Goal: Contribute content: Contribute content

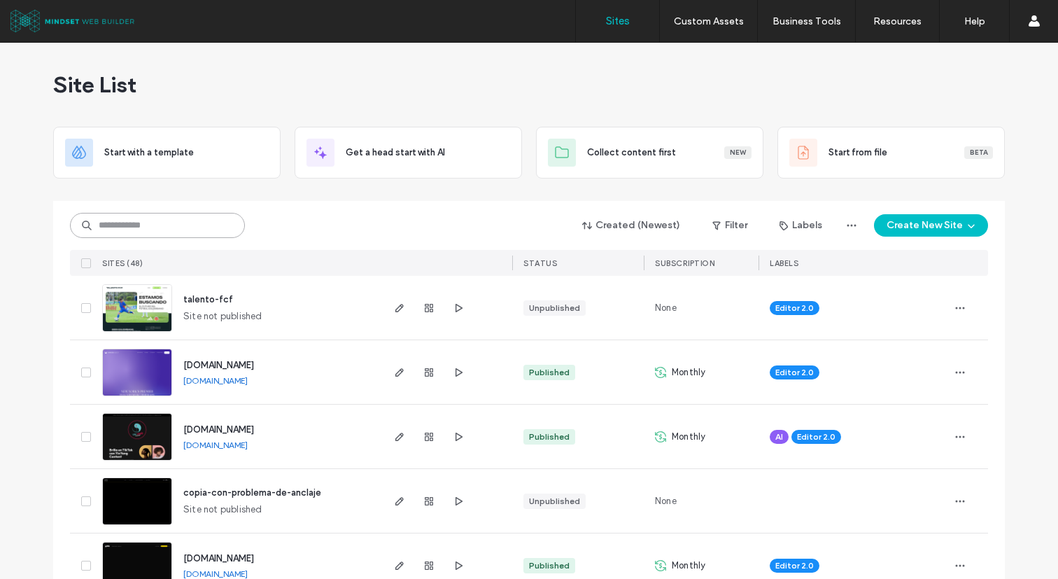
click at [192, 227] on input at bounding box center [157, 225] width 175 height 25
type input "****"
click at [201, 230] on input at bounding box center [157, 225] width 175 height 25
type input "****"
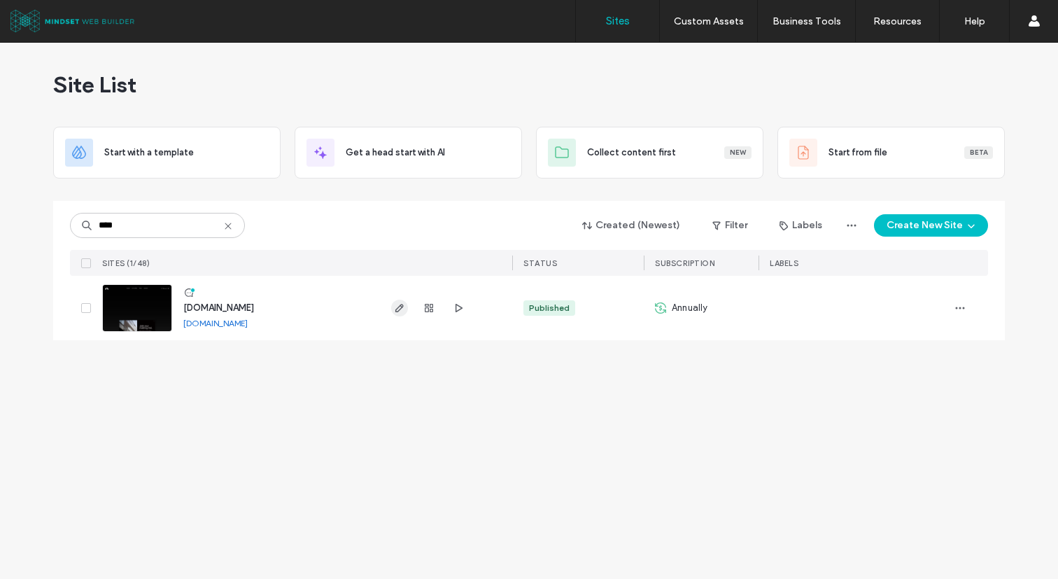
click at [404, 304] on icon "button" at bounding box center [399, 307] width 11 height 11
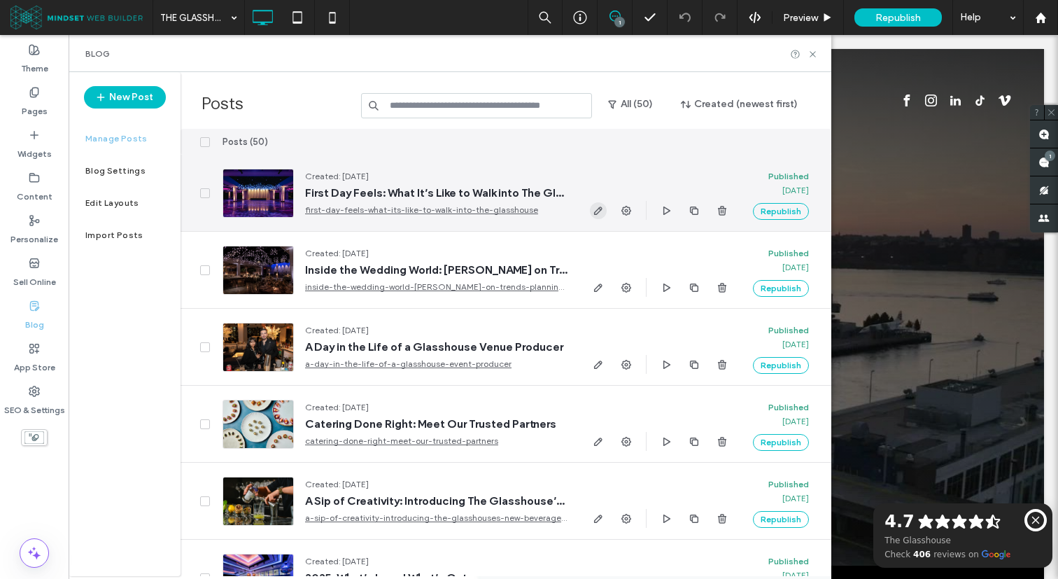
click at [599, 207] on use "button" at bounding box center [598, 210] width 8 height 8
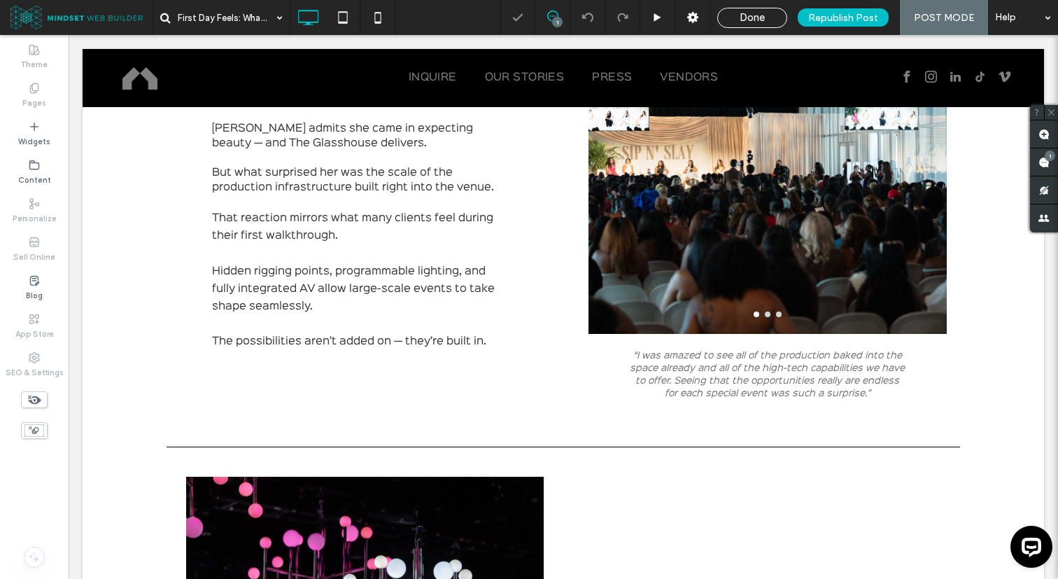
scroll to position [828, 0]
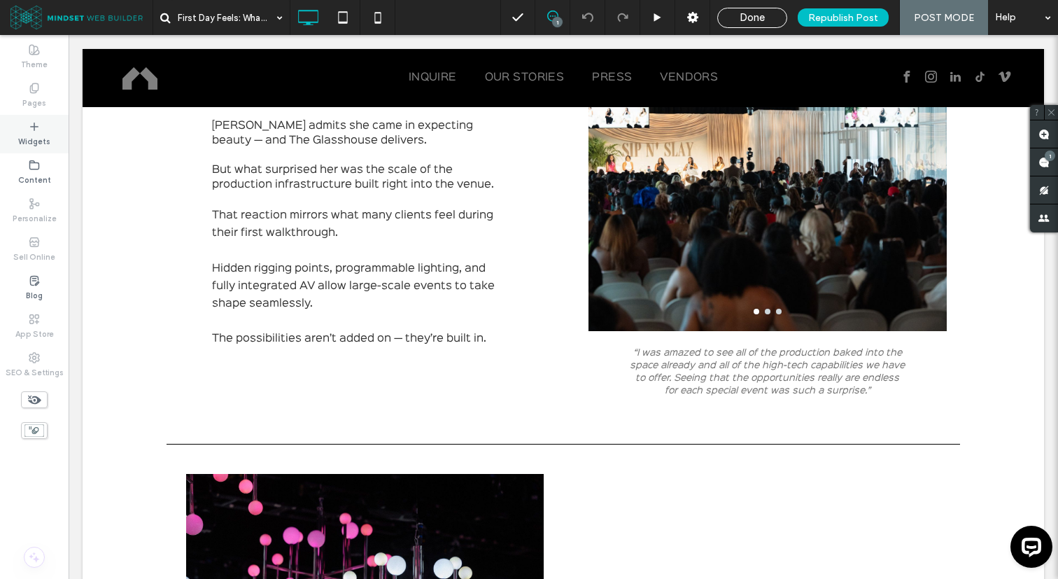
click at [55, 142] on div "Widgets" at bounding box center [34, 134] width 69 height 38
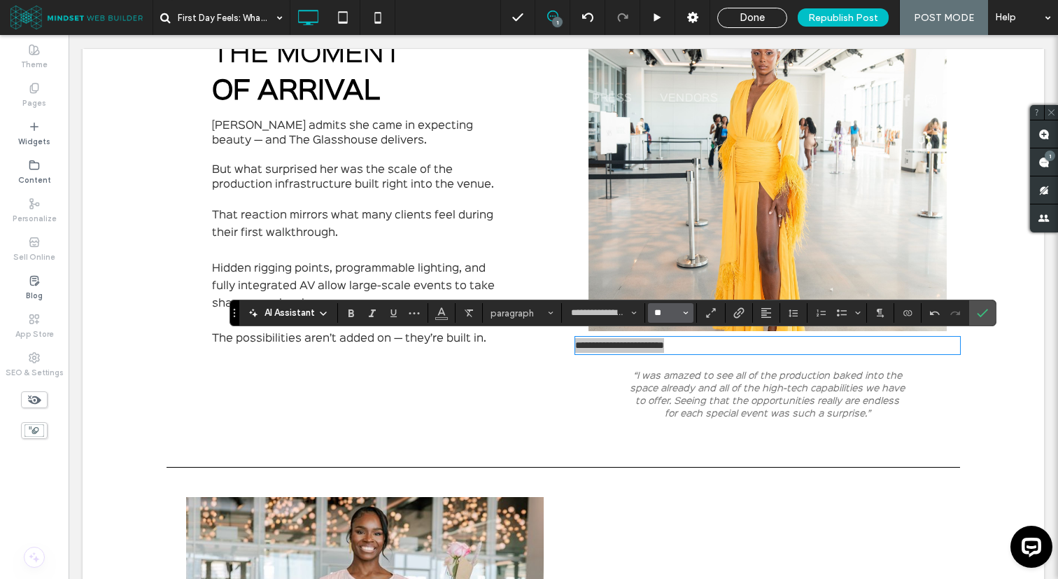
click at [671, 314] on input "**" at bounding box center [666, 312] width 27 height 11
type input "**"
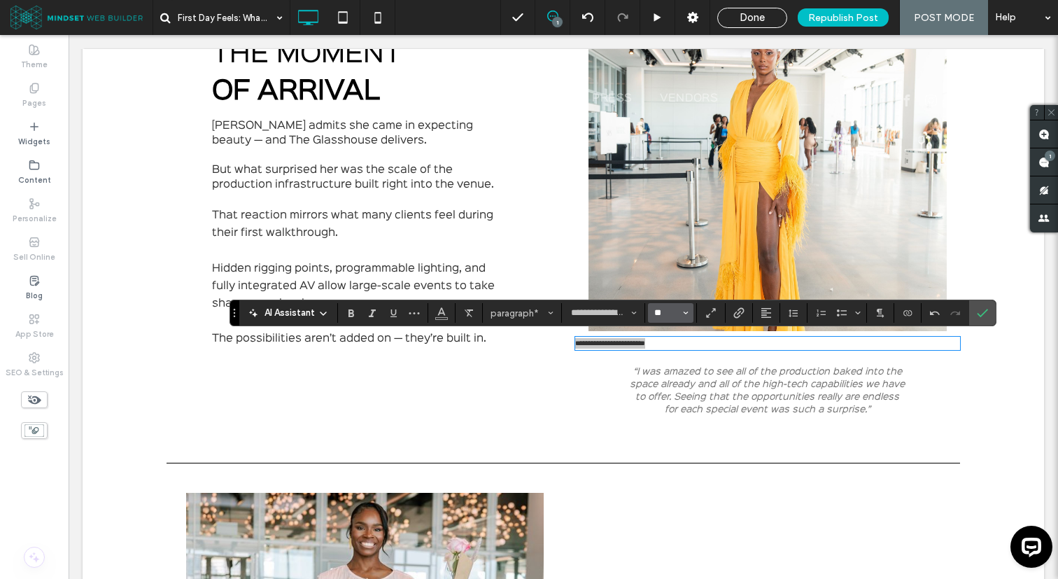
click at [671, 313] on input "**" at bounding box center [666, 312] width 27 height 11
type input "*"
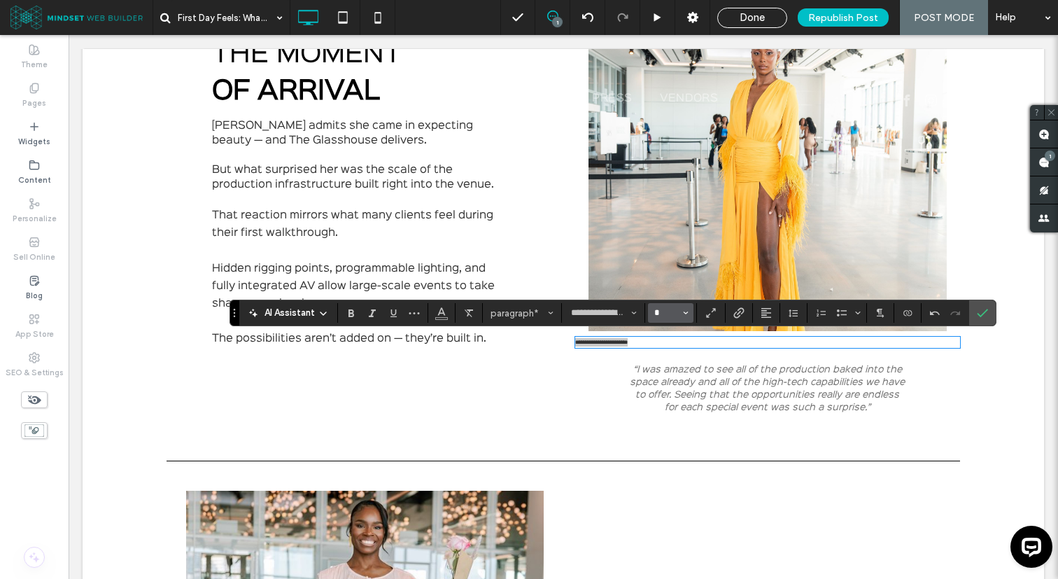
click at [671, 313] on input "*" at bounding box center [666, 312] width 27 height 11
type input "**"
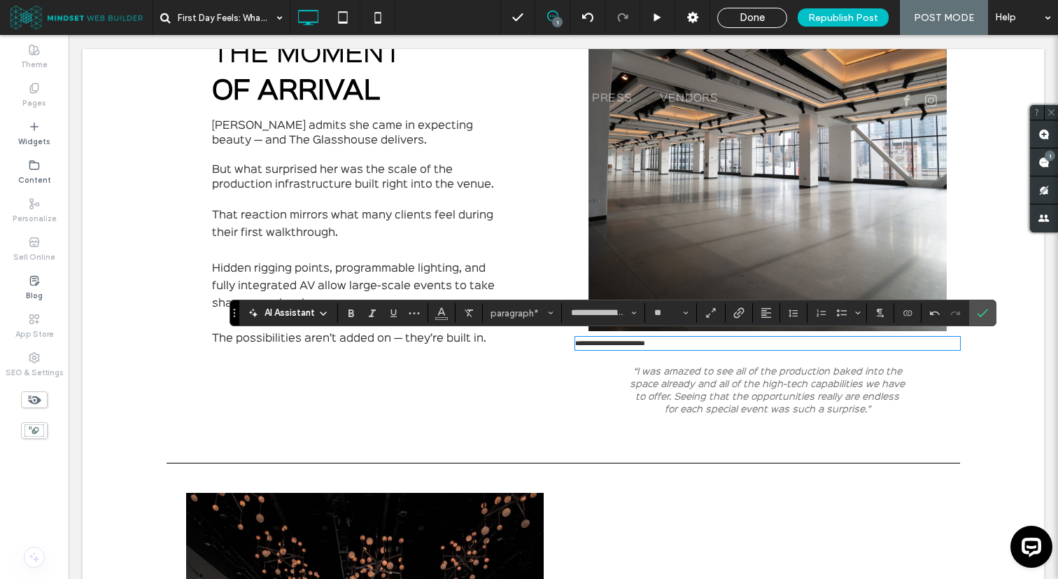
click at [590, 356] on div "**********" at bounding box center [761, 200] width 397 height 444
drag, startPoint x: 991, startPoint y: 316, endPoint x: 920, endPoint y: 281, distance: 78.9
click at [991, 316] on label "Confirm" at bounding box center [982, 312] width 21 height 25
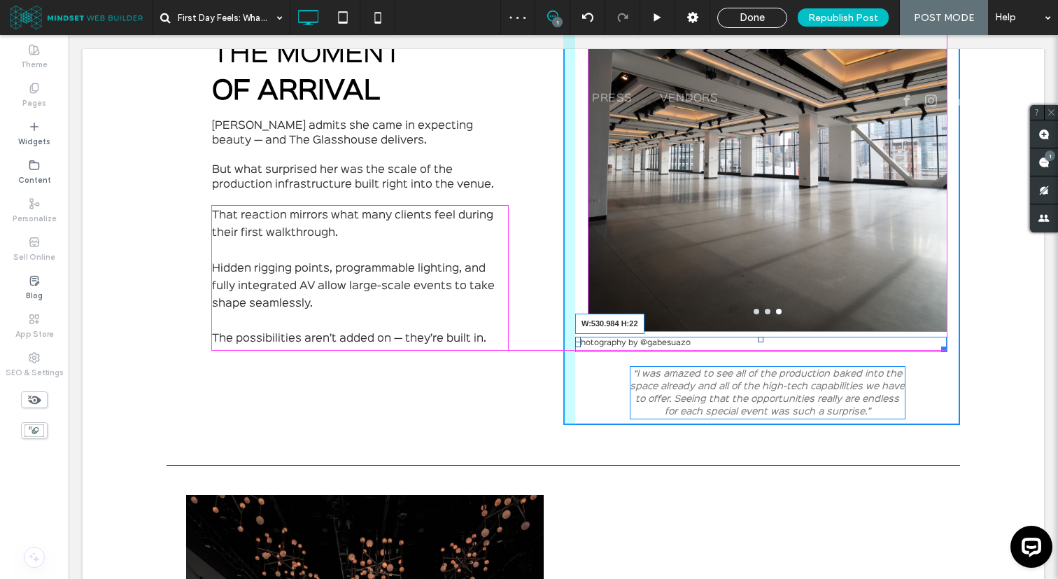
drag, startPoint x: 954, startPoint y: 348, endPoint x: 940, endPoint y: 346, distance: 14.2
click at [940, 346] on div at bounding box center [941, 346] width 10 height 10
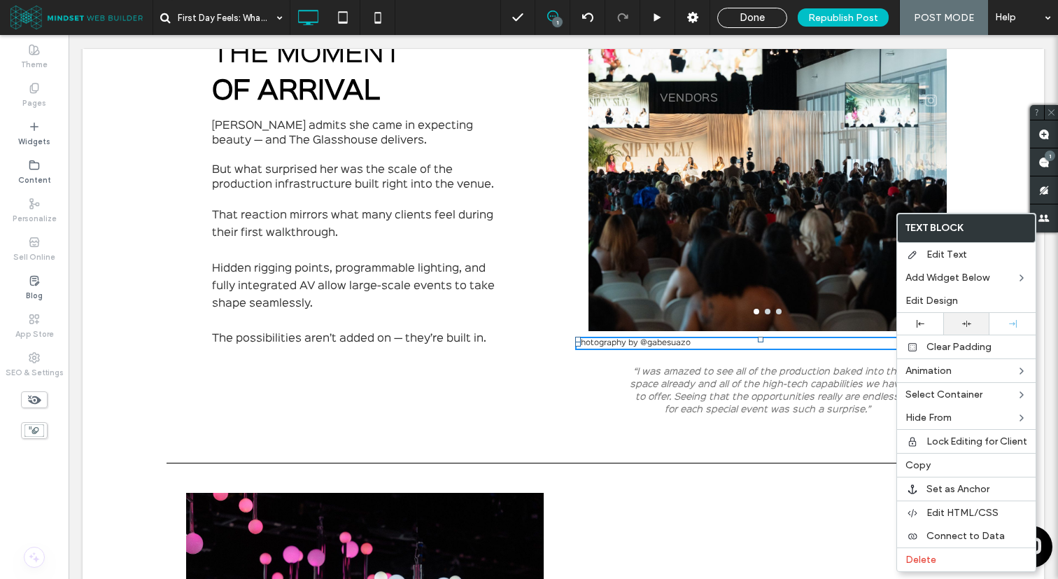
click at [959, 323] on div at bounding box center [966, 323] width 32 height 9
click at [733, 450] on div "Click To Paste" at bounding box center [563, 458] width 793 height 70
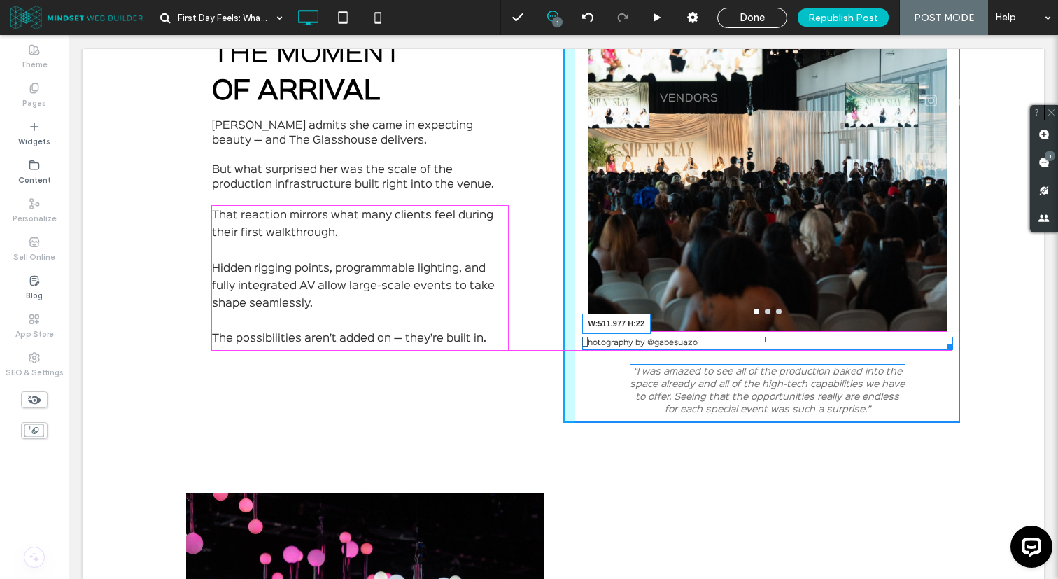
click at [947, 348] on div "a a a a Photography by @gabesuazo W:511.977 H:22 “I was amazed to see all of th…" at bounding box center [761, 200] width 397 height 444
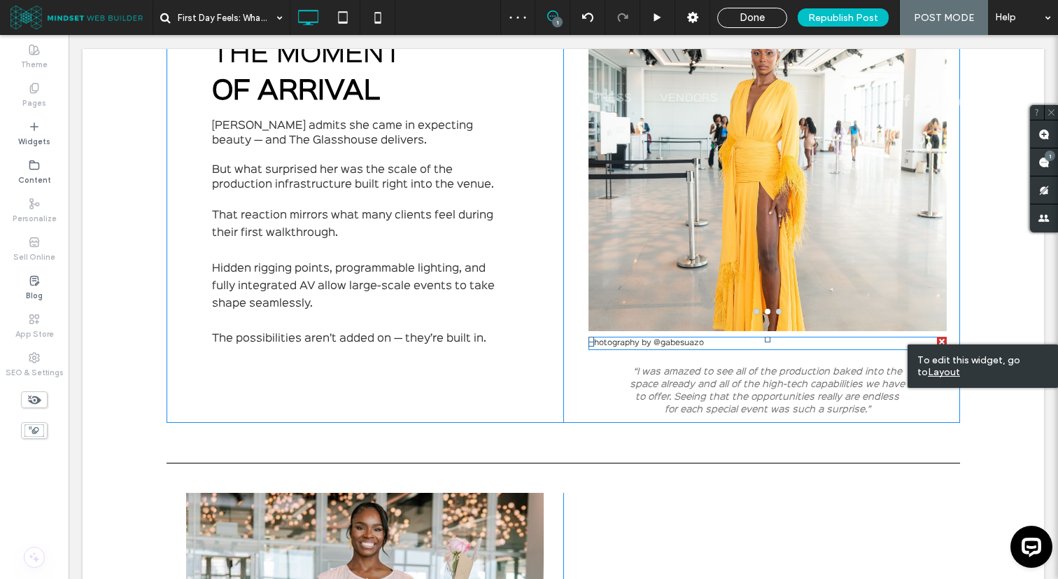
click at [682, 344] on span "Photography by @gabesuazo" at bounding box center [645, 342] width 115 height 7
click at [635, 347] on p "Photography by @gabesuazo" at bounding box center [767, 343] width 358 height 10
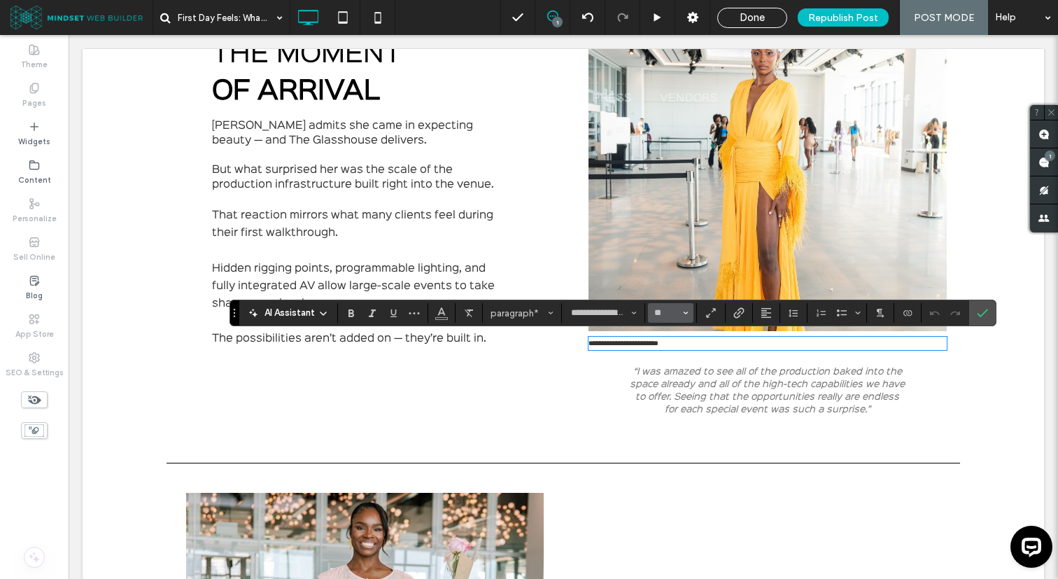
click at [677, 310] on input "**" at bounding box center [666, 312] width 27 height 11
type input "*"
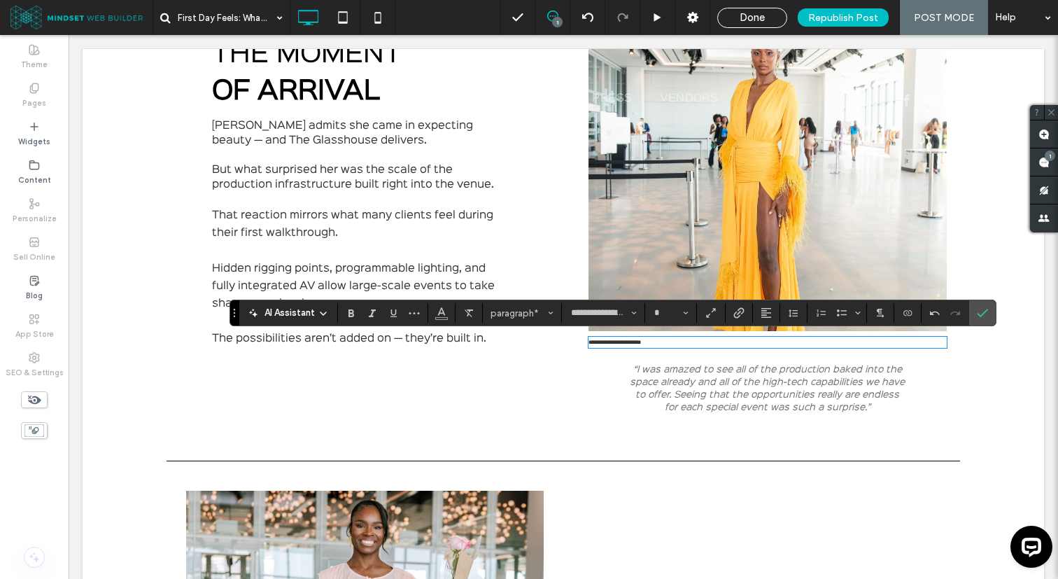
click at [684, 421] on div "Click To Paste" at bounding box center [563, 456] width 793 height 70
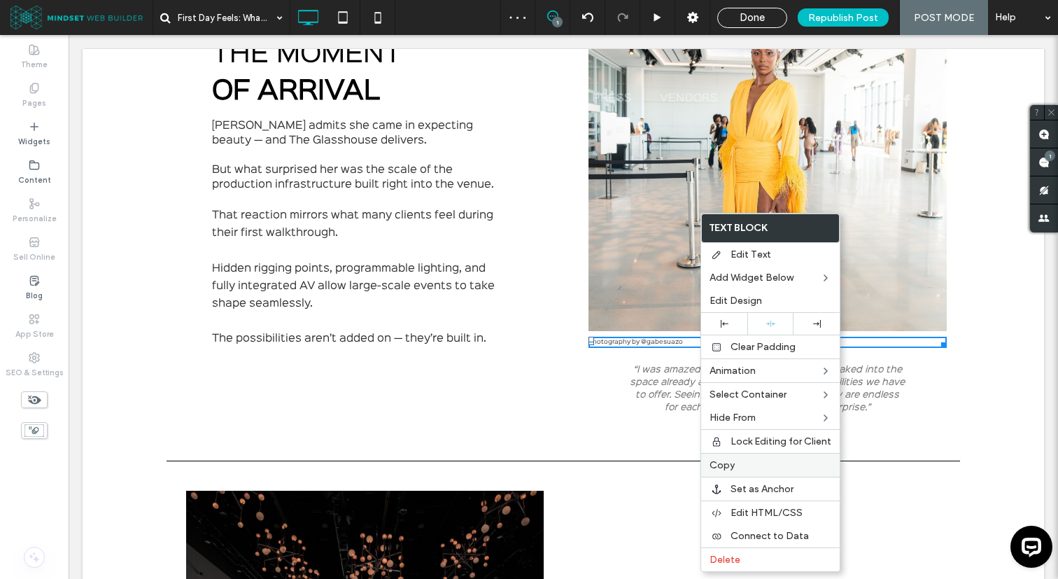
click at [747, 471] on div "Copy" at bounding box center [770, 465] width 139 height 24
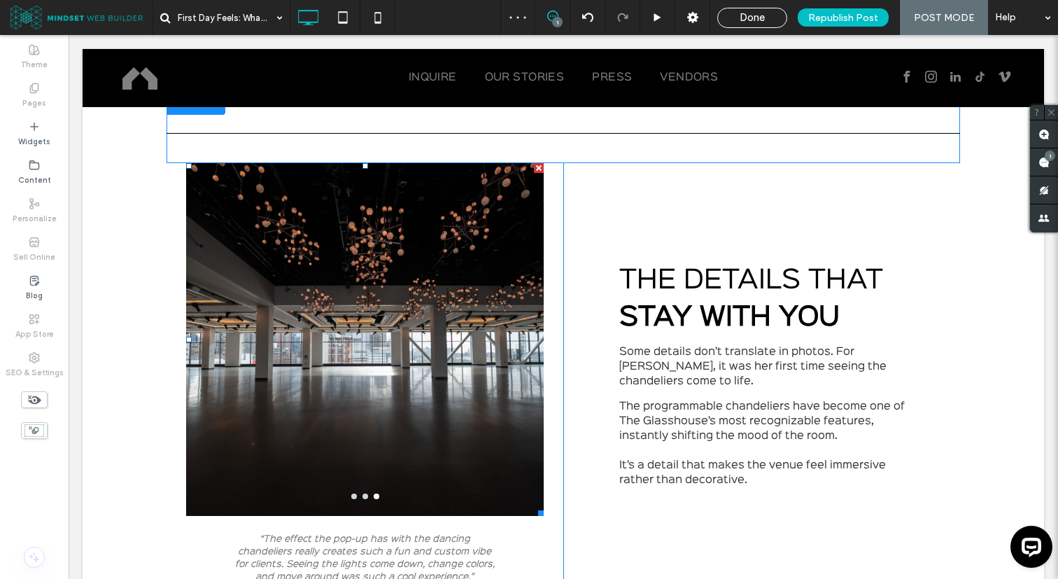
scroll to position [1186, 0]
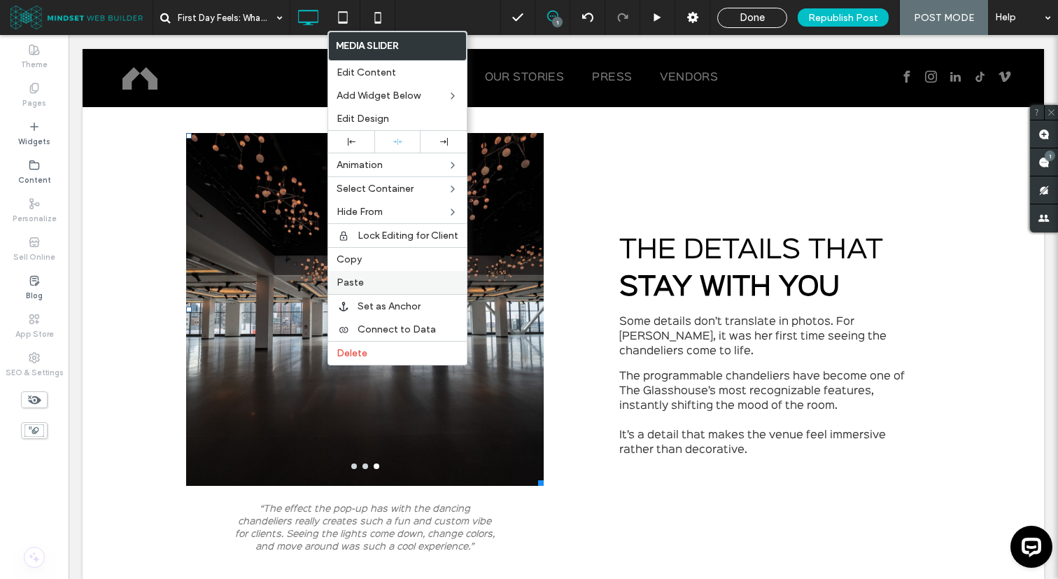
click at [356, 278] on span "Paste" at bounding box center [350, 282] width 27 height 12
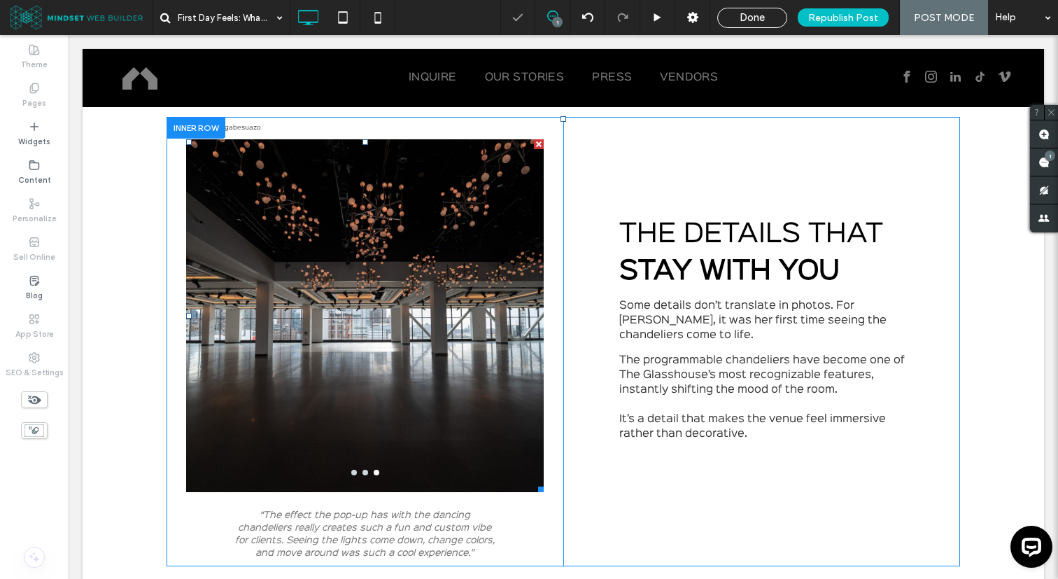
scroll to position [1181, 0]
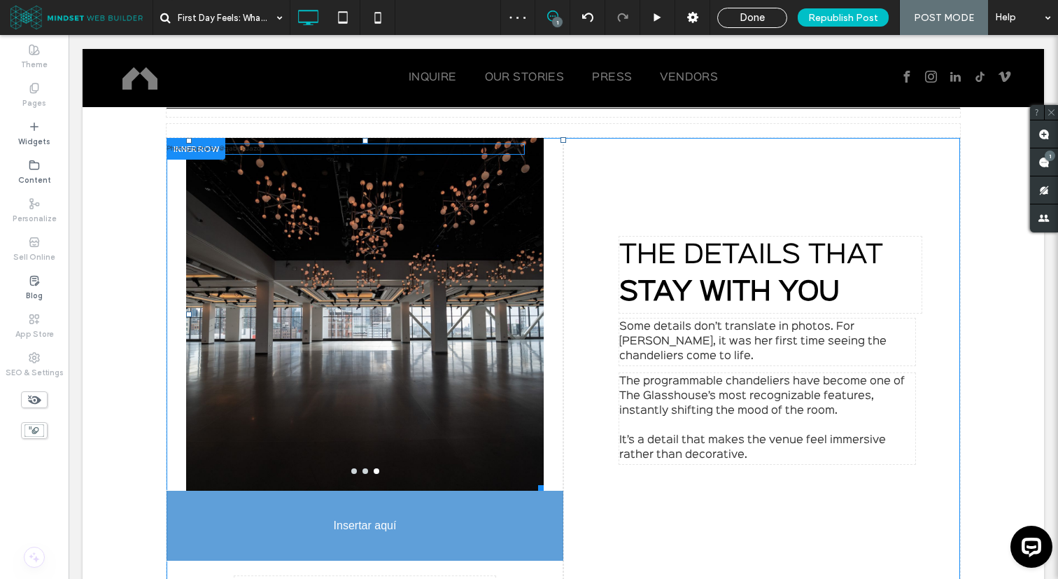
drag, startPoint x: 255, startPoint y: 150, endPoint x: 249, endPoint y: 523, distance: 373.7
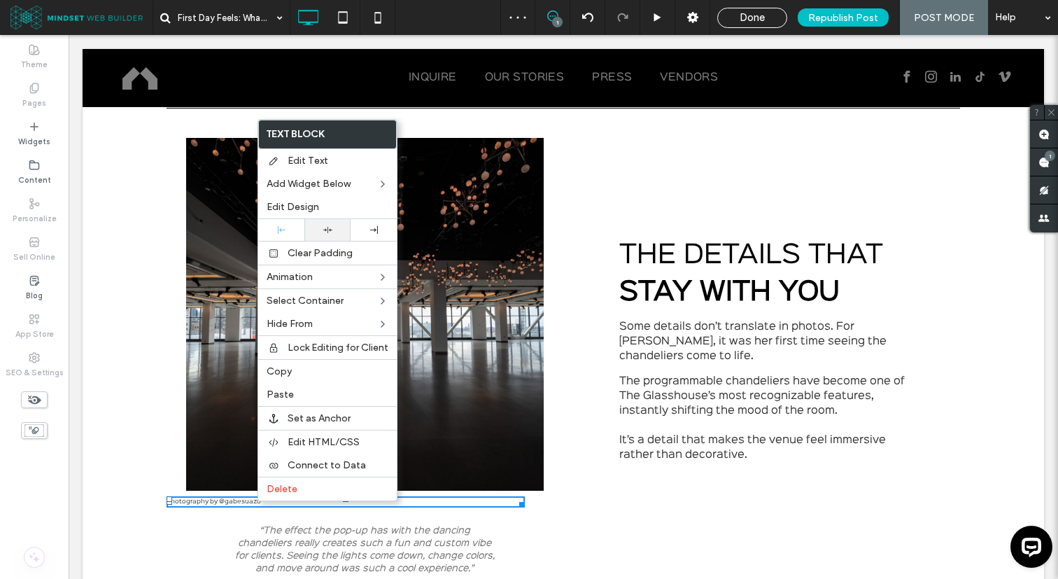
click at [330, 228] on icon at bounding box center [327, 229] width 9 height 9
click at [567, 399] on div "The Details That Stay With You Some details don’t translate in photos. For [PER…" at bounding box center [761, 360] width 397 height 444
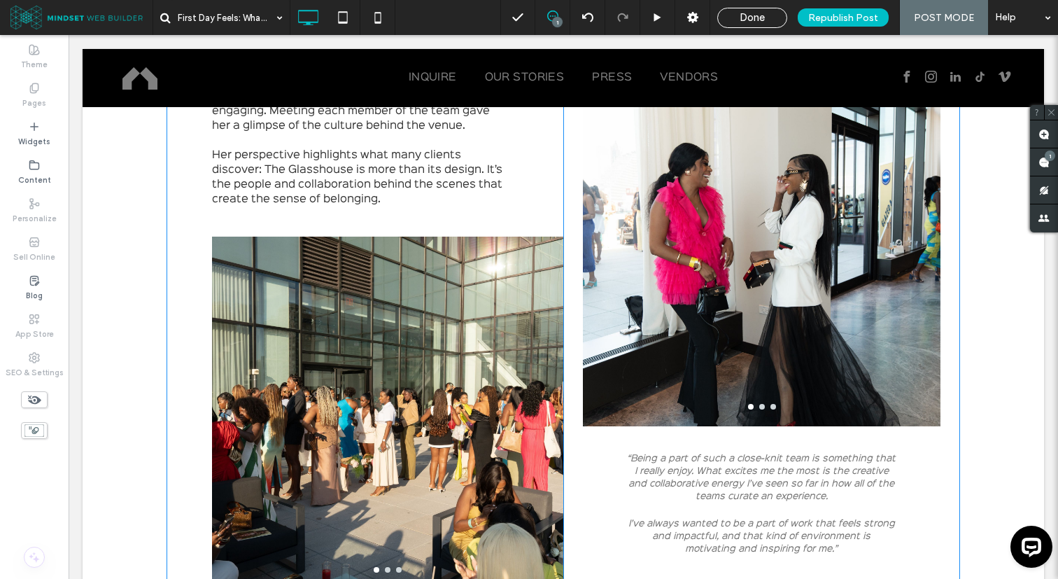
scroll to position [1902, 0]
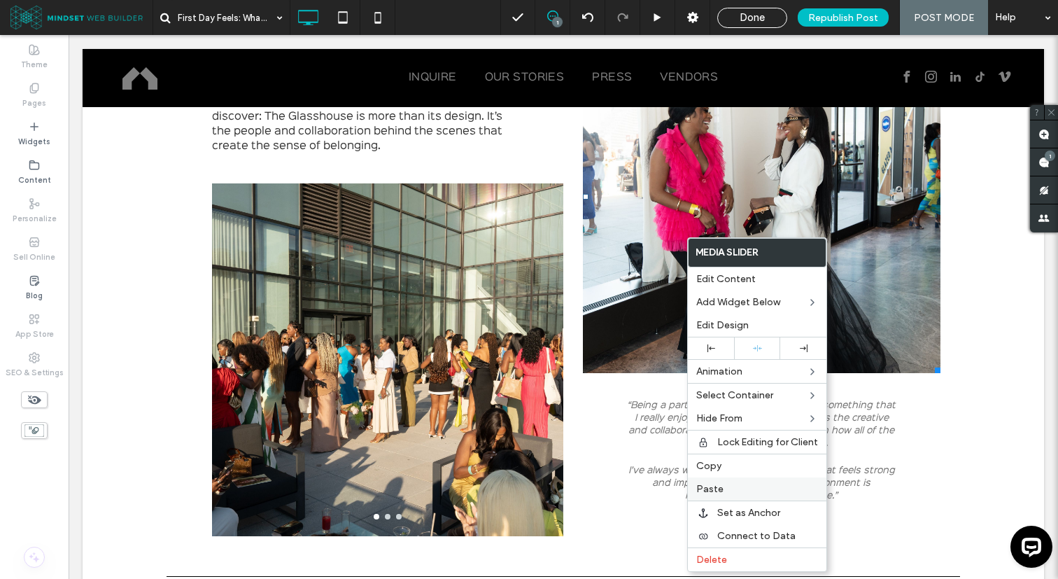
click at [731, 481] on div "Paste" at bounding box center [757, 488] width 139 height 23
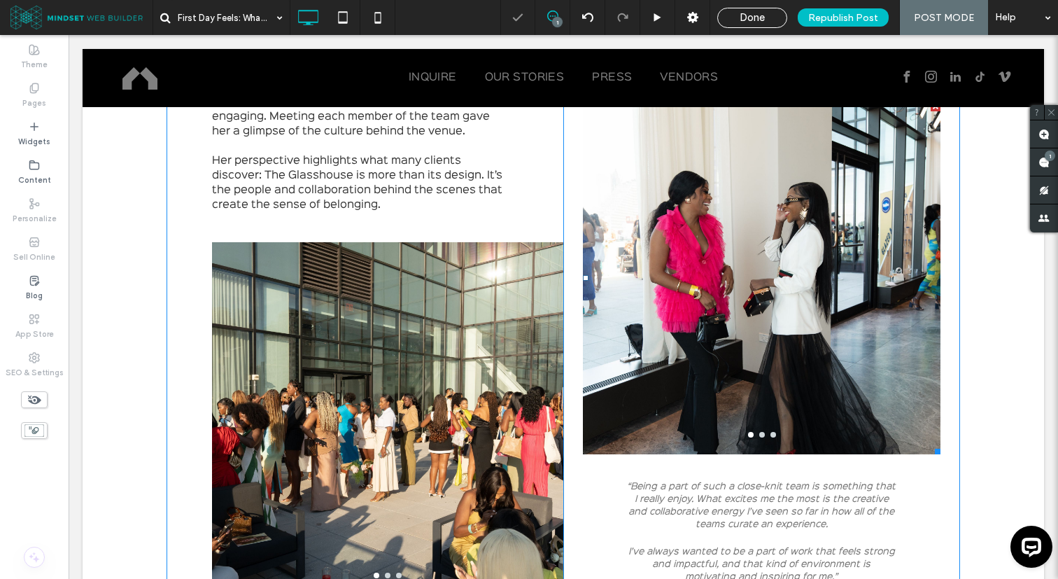
scroll to position [1781, 0]
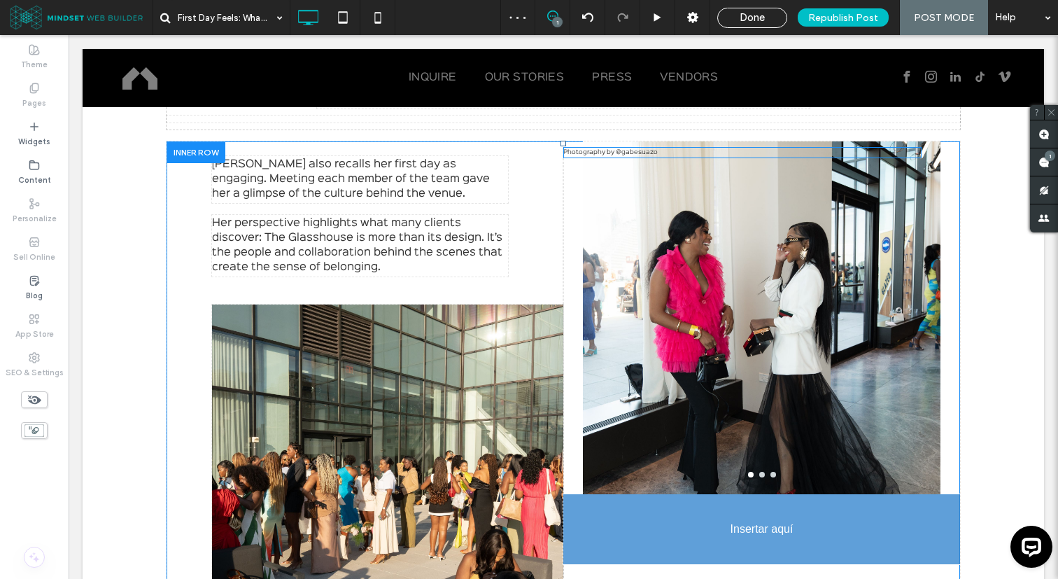
drag, startPoint x: 622, startPoint y: 153, endPoint x: 655, endPoint y: 515, distance: 363.9
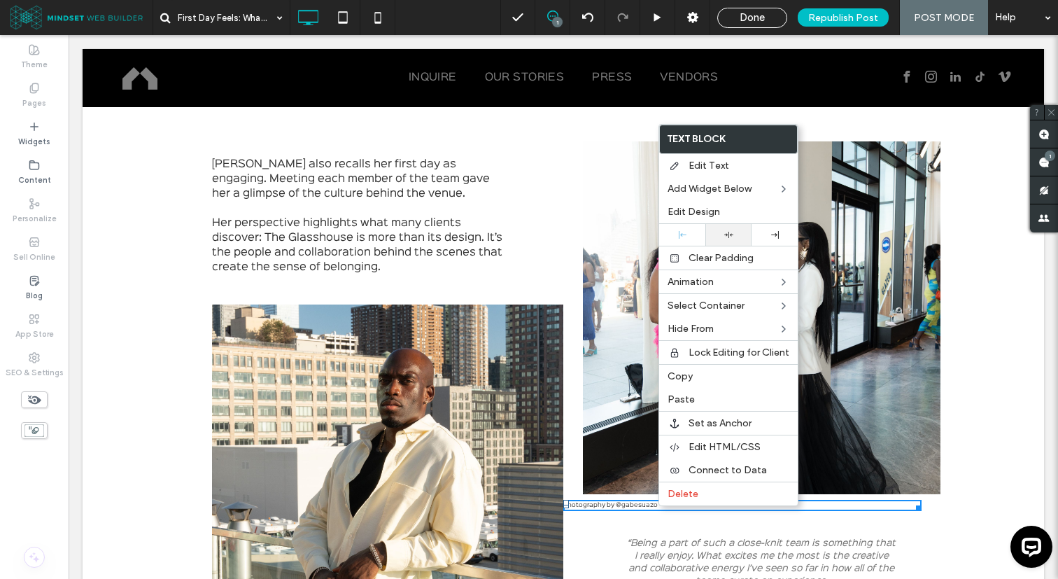
click at [719, 234] on div at bounding box center [728, 234] width 32 height 9
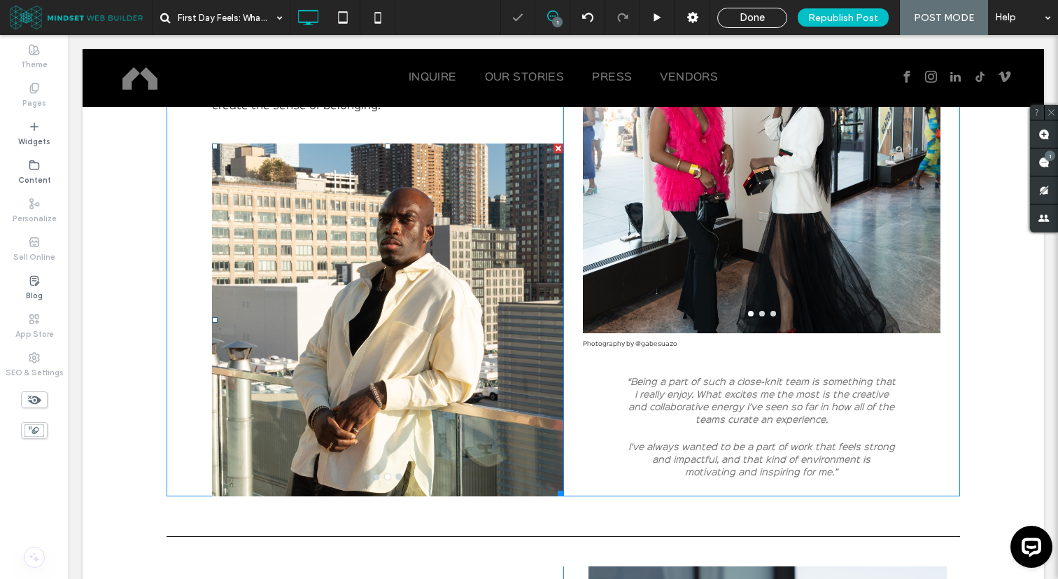
scroll to position [2043, 0]
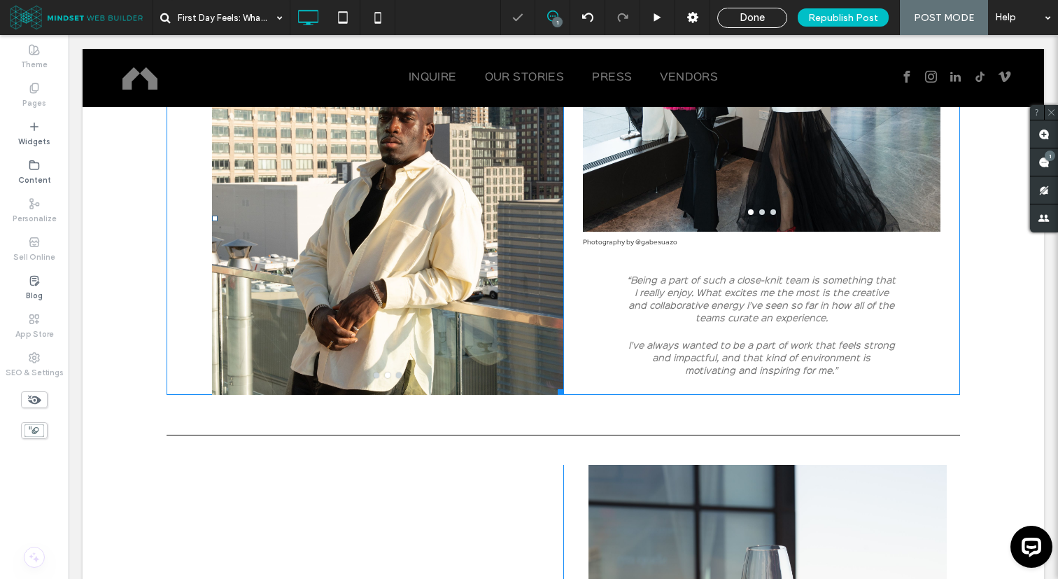
click at [327, 289] on div at bounding box center [387, 227] width 351 height 286
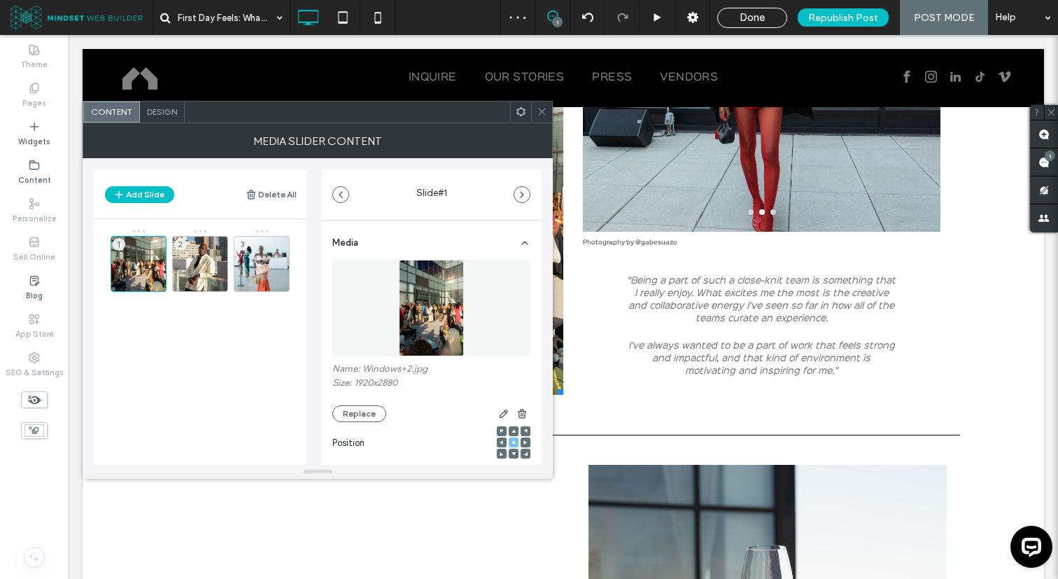
click at [539, 115] on icon at bounding box center [542, 111] width 10 height 10
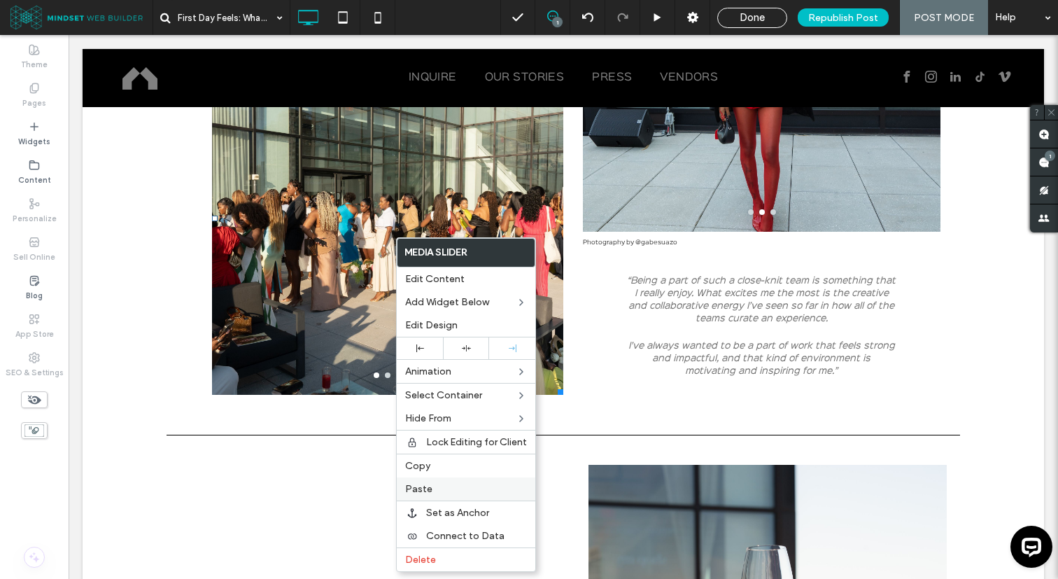
click at [434, 488] on label "Paste" at bounding box center [466, 489] width 122 height 12
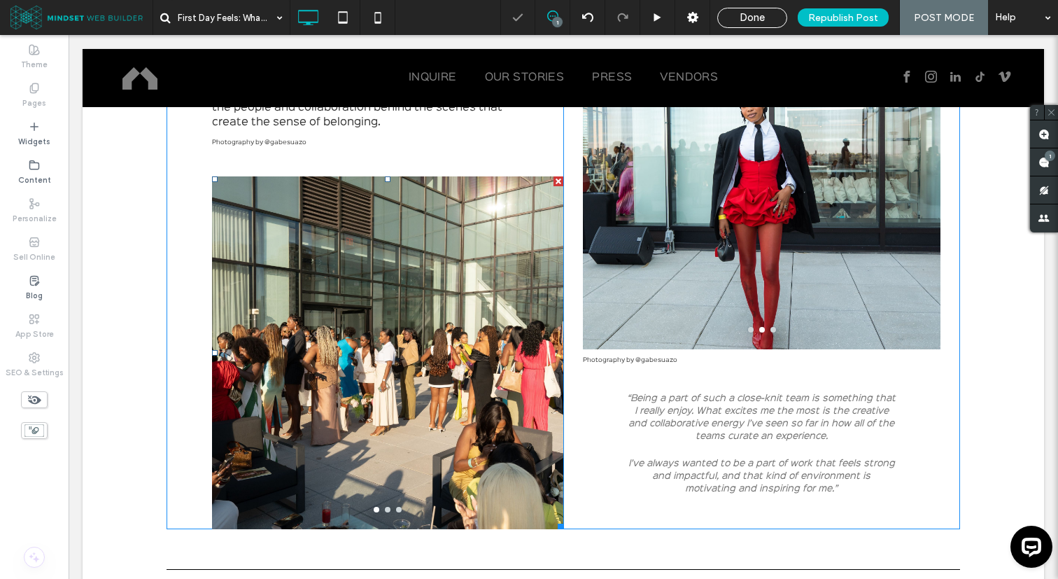
scroll to position [1925, 0]
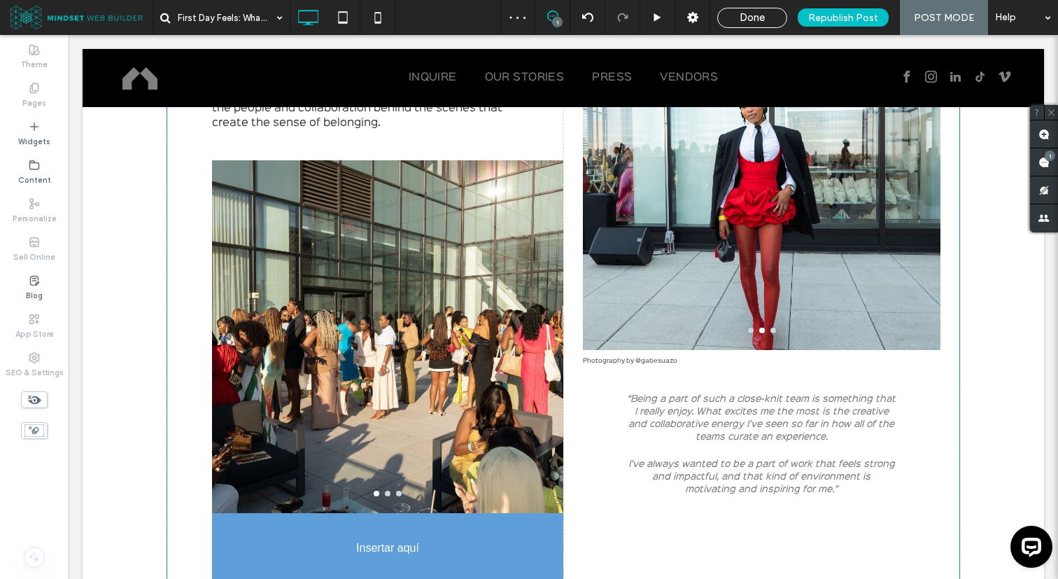
drag, startPoint x: 283, startPoint y: 139, endPoint x: 287, endPoint y: 440, distance: 300.9
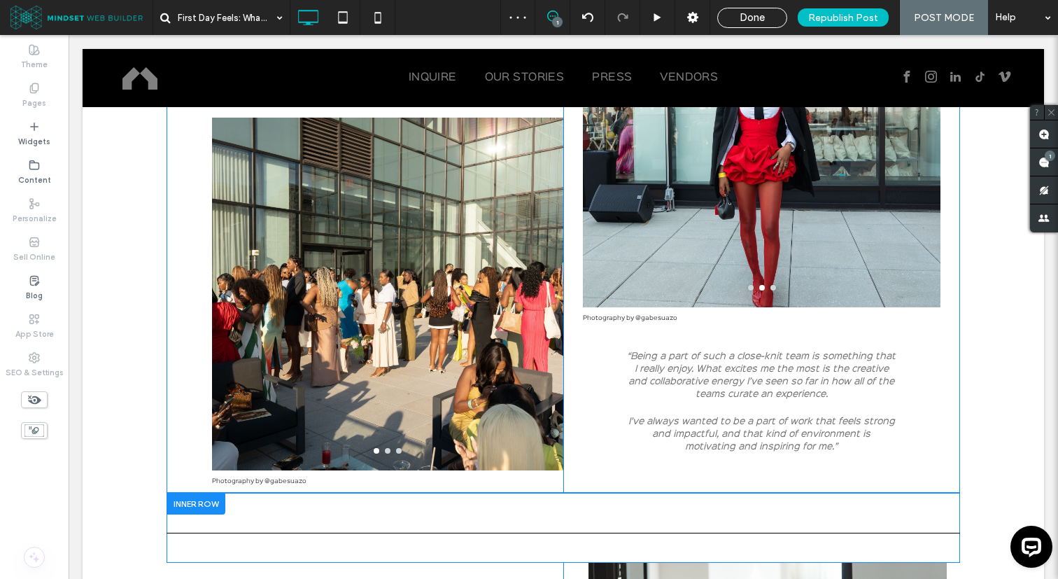
scroll to position [2000, 0]
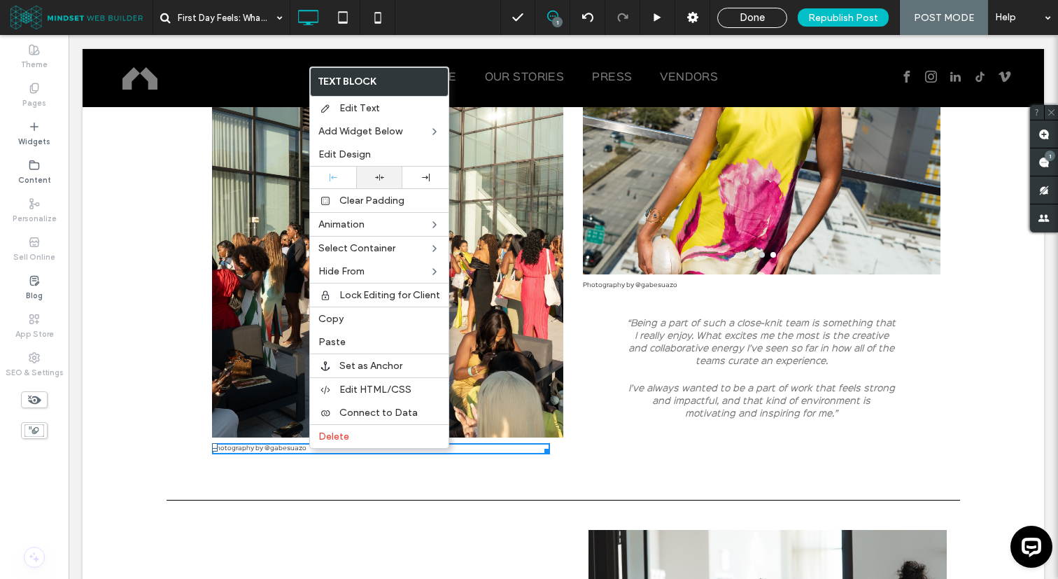
click at [383, 179] on icon at bounding box center [379, 177] width 9 height 9
click at [339, 178] on div at bounding box center [333, 178] width 32 height 8
click at [176, 426] on div "[PERSON_NAME] also recalls her first day as engaging. Meeting each member of th…" at bounding box center [365, 191] width 397 height 538
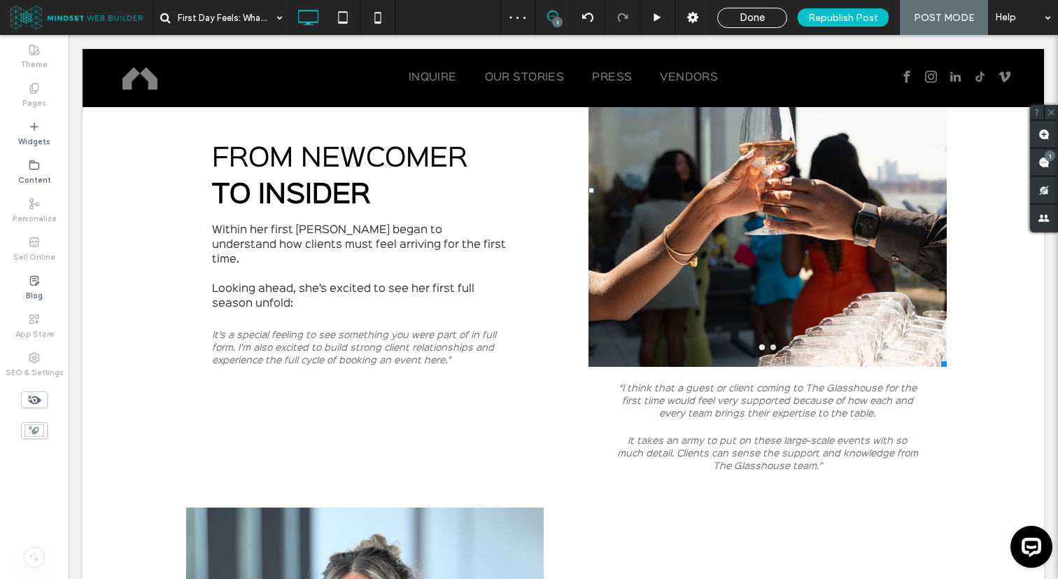
scroll to position [2527, 0]
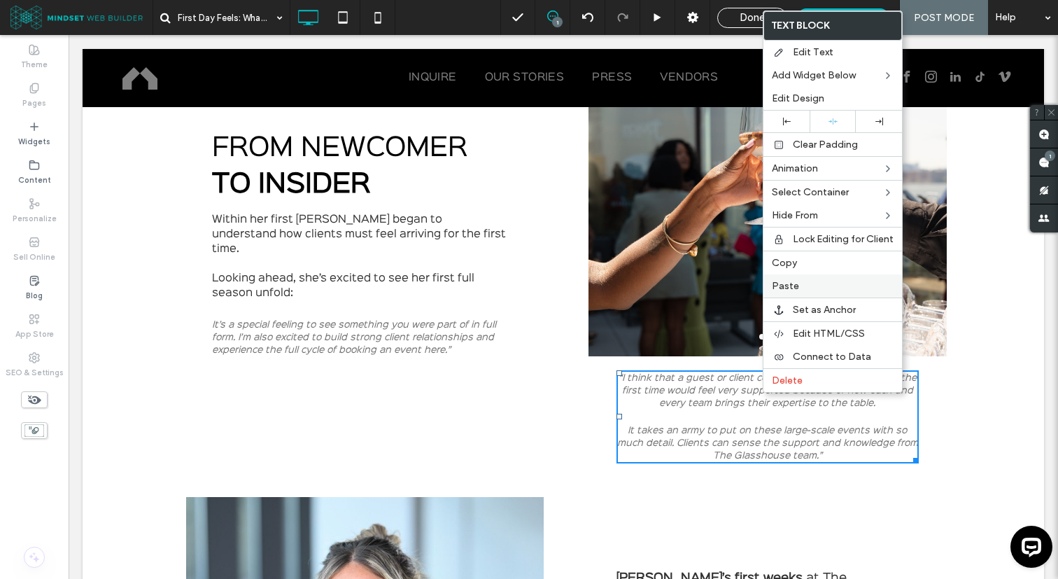
click at [787, 290] on span "Paste" at bounding box center [785, 286] width 27 height 12
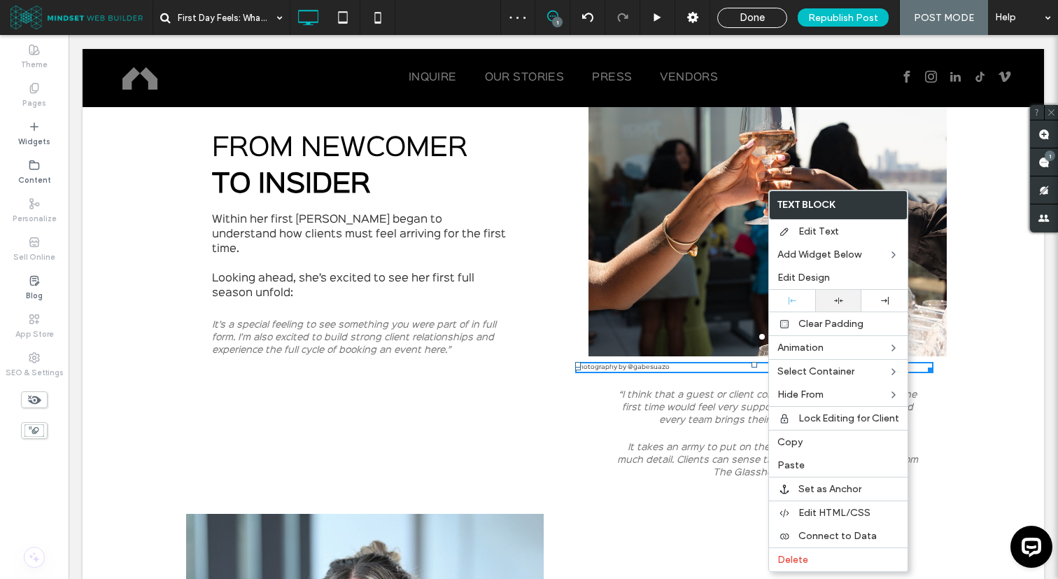
click at [823, 302] on div at bounding box center [838, 300] width 32 height 9
click at [592, 400] on div "a a a a Photography by @gabesuazo “I think that a guest or client coming to The…" at bounding box center [761, 244] width 397 height 482
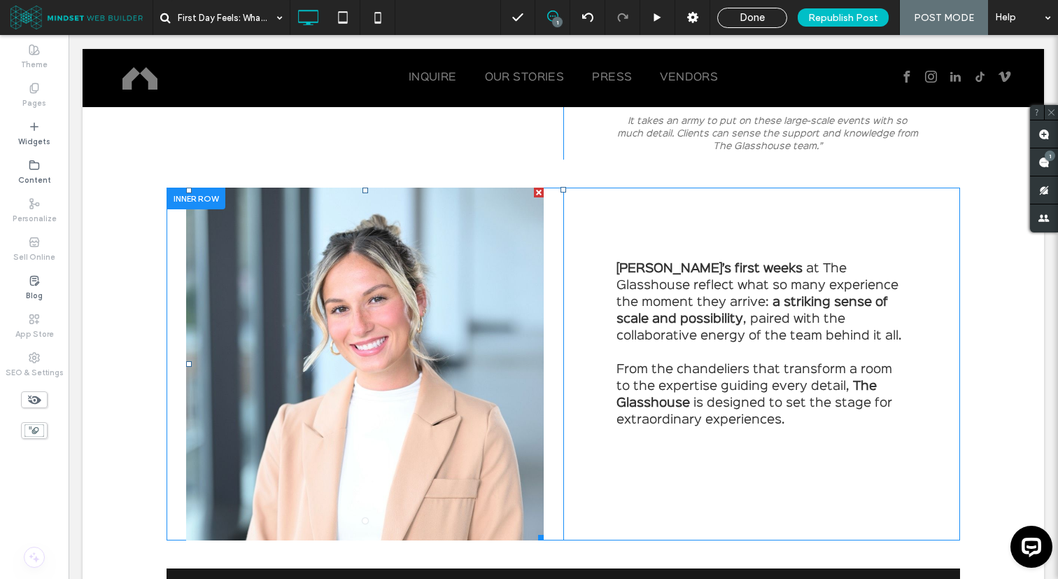
scroll to position [2862, 0]
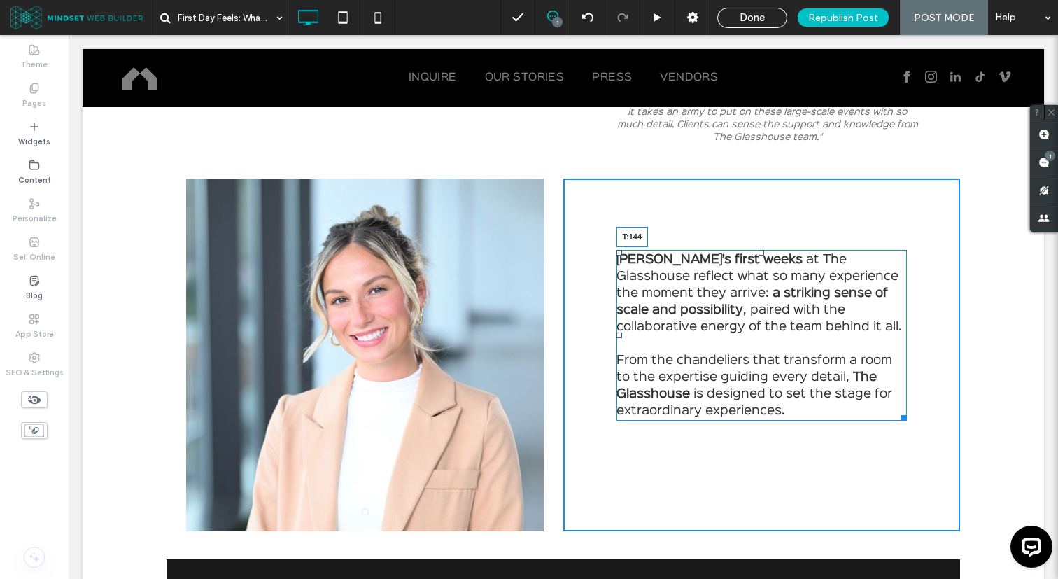
drag, startPoint x: 761, startPoint y: 253, endPoint x: 758, endPoint y: 282, distance: 29.5
click at [758, 255] on div at bounding box center [761, 253] width 6 height 6
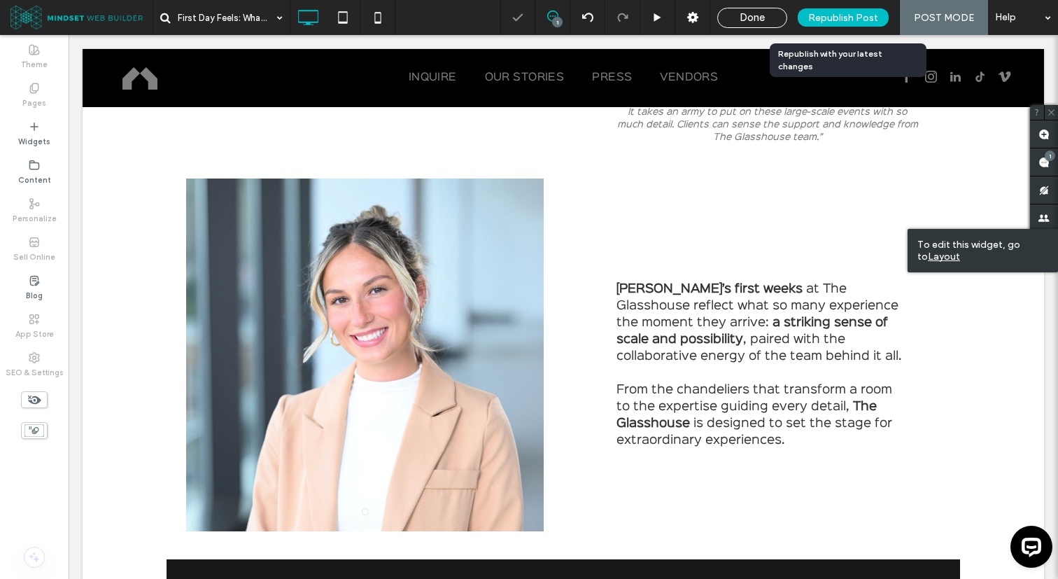
click at [834, 18] on span "Republish Post" at bounding box center [843, 18] width 70 height 12
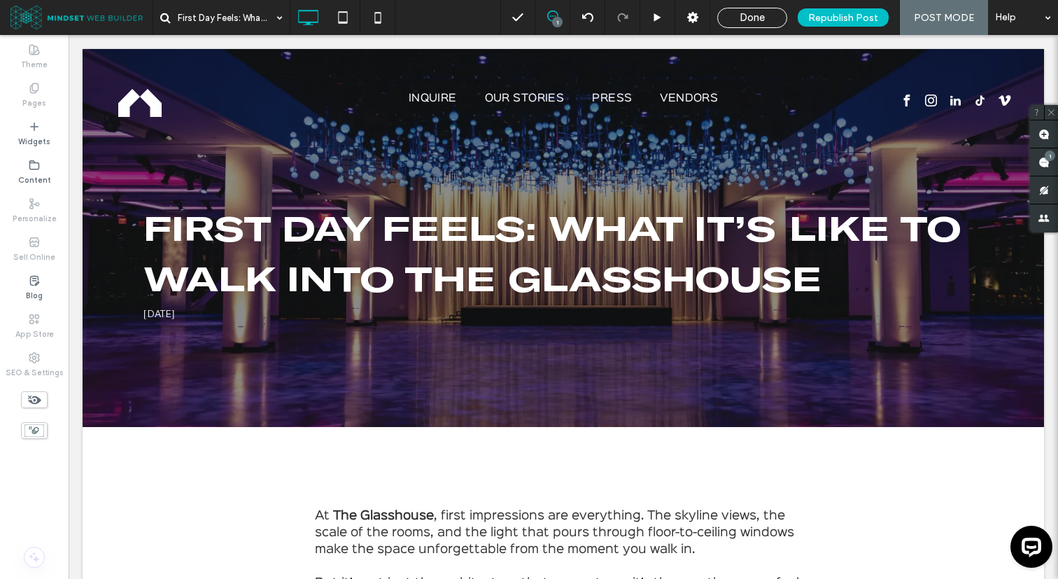
scroll to position [0, 0]
